Goal: Task Accomplishment & Management: Manage account settings

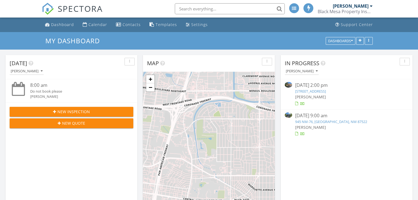
scroll to position [2, 3]
click at [321, 91] on link "[STREET_ADDRESS]" at bounding box center [310, 91] width 31 height 5
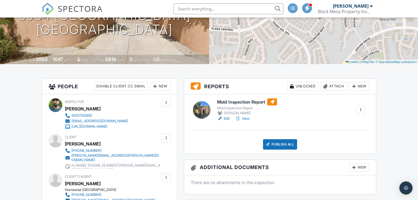
click at [331, 85] on div "Attach" at bounding box center [333, 86] width 26 height 9
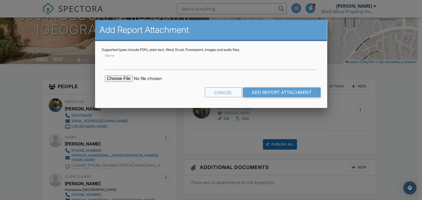
click at [122, 79] on input "file" at bounding box center [151, 79] width 93 height 7
type input "C:\fakepath\COC Crayne.pdf"
click at [283, 97] on input "Add Report Attachment" at bounding box center [282, 93] width 78 height 10
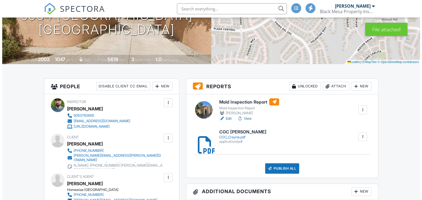
scroll to position [82, 0]
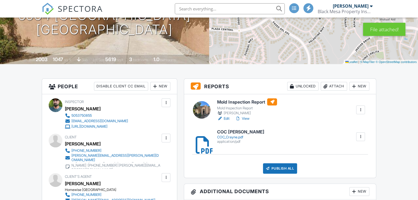
click at [330, 87] on div "Attach" at bounding box center [333, 86] width 26 height 9
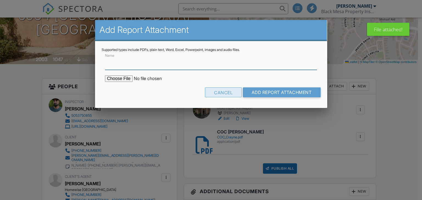
scroll to position [0, 0]
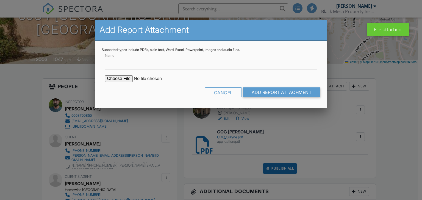
click at [126, 76] on input "file" at bounding box center [151, 79] width 93 height 7
type input "C:\fakepath\Hayes Lab Results Crayne.pdf"
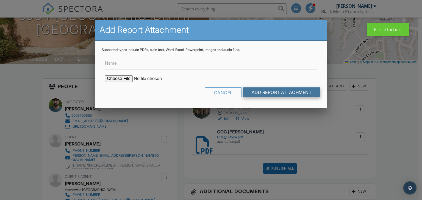
click at [287, 96] on input "Add Report Attachment" at bounding box center [282, 93] width 78 height 10
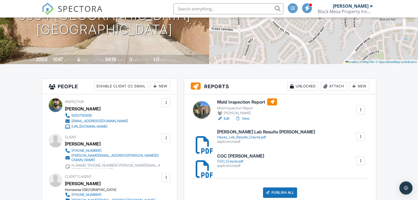
click at [225, 117] on link "Edit" at bounding box center [223, 118] width 12 height 5
